Goal: Information Seeking & Learning: Understand process/instructions

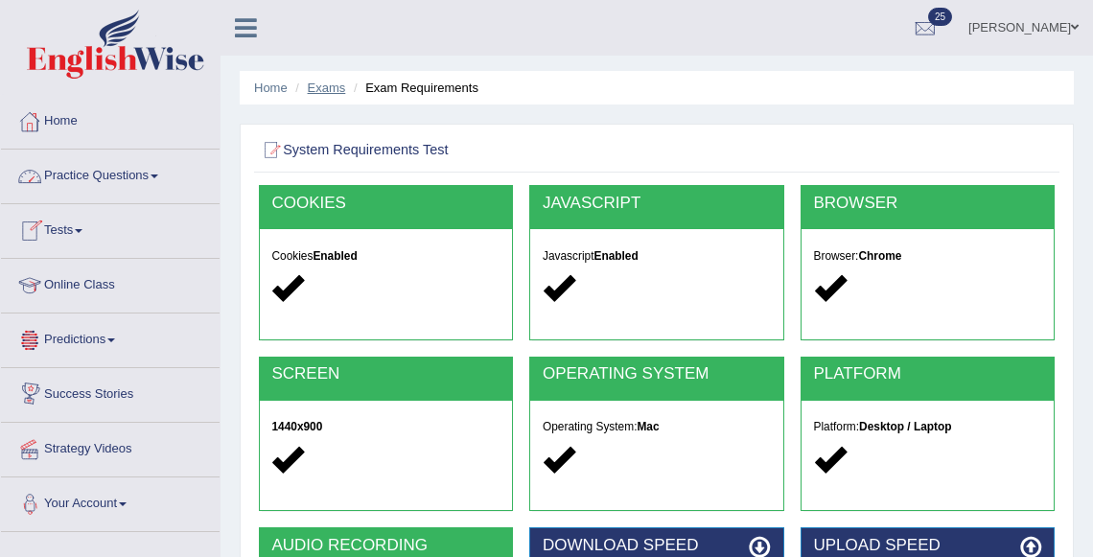
click at [331, 94] on link "Exams" at bounding box center [327, 88] width 38 height 14
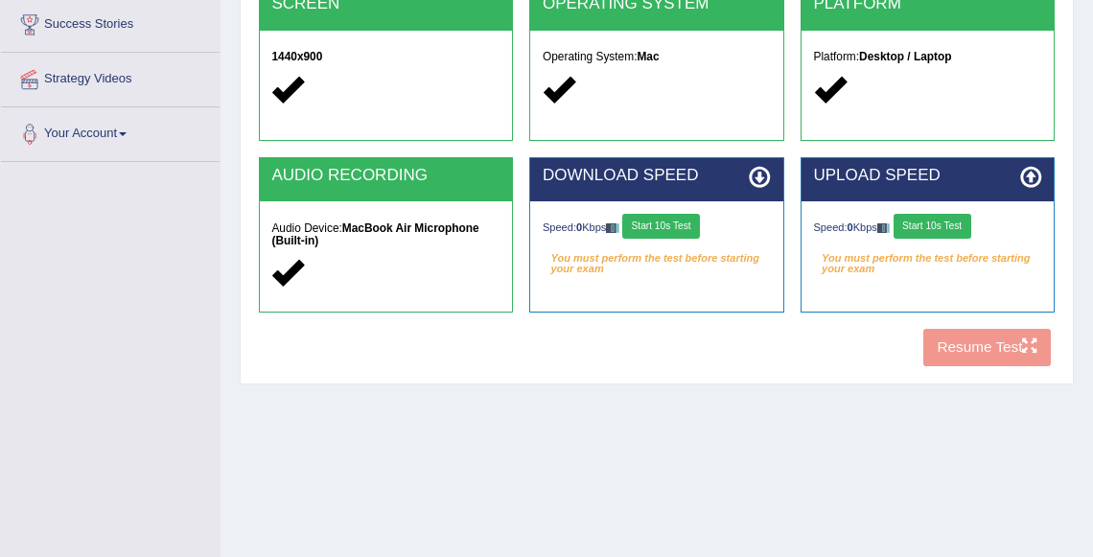
scroll to position [449, 0]
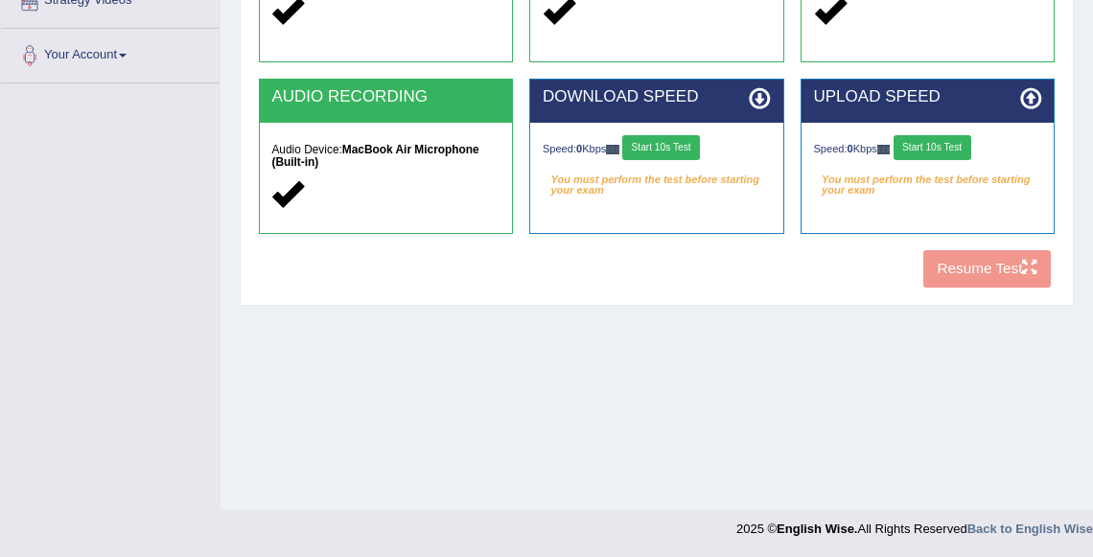
click at [659, 153] on button "Start 10s Test" at bounding box center [661, 147] width 78 height 25
click at [931, 151] on button "Start 10s Test" at bounding box center [933, 147] width 78 height 25
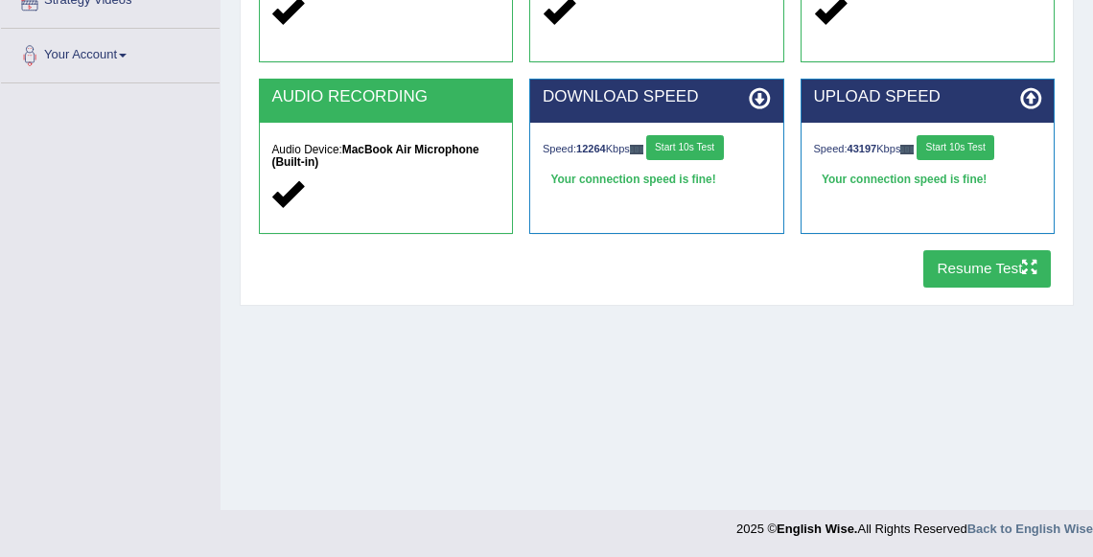
click at [992, 266] on button "Resume Test" at bounding box center [988, 268] width 128 height 37
